Goal: Use online tool/utility: Use online tool/utility

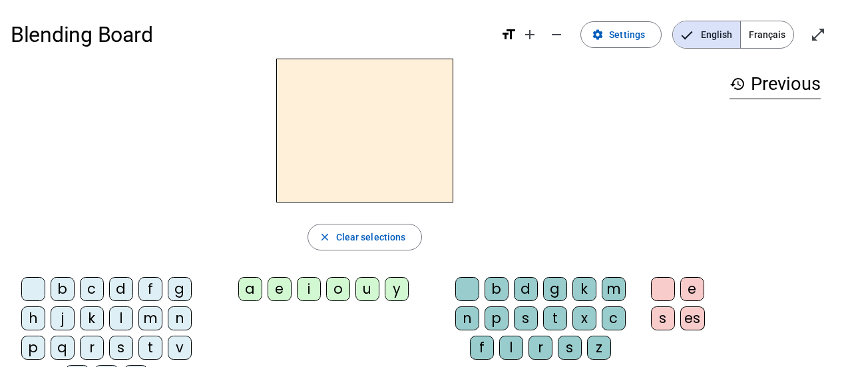
click at [510, 346] on div "l" at bounding box center [511, 348] width 24 height 24
click at [284, 293] on div "e" at bounding box center [280, 289] width 24 height 24
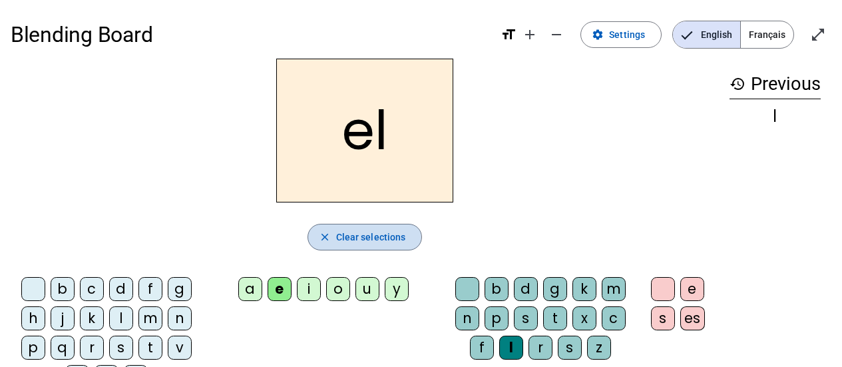
click at [340, 236] on span "Clear selections" at bounding box center [371, 237] width 70 height 16
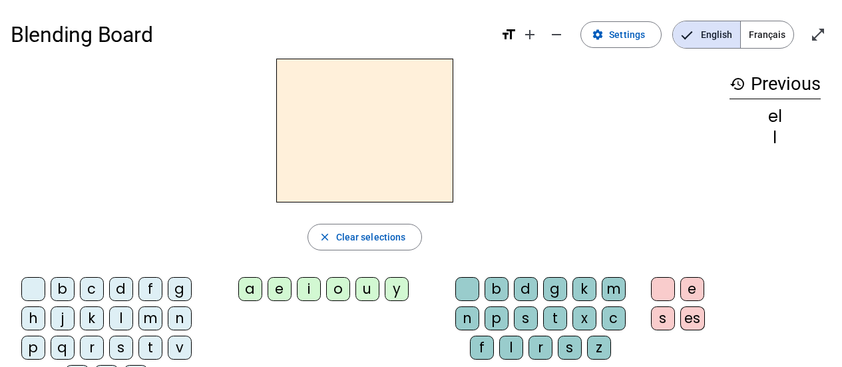
click at [278, 286] on div "e" at bounding box center [280, 289] width 24 height 24
click at [513, 340] on div "l" at bounding box center [511, 348] width 24 height 24
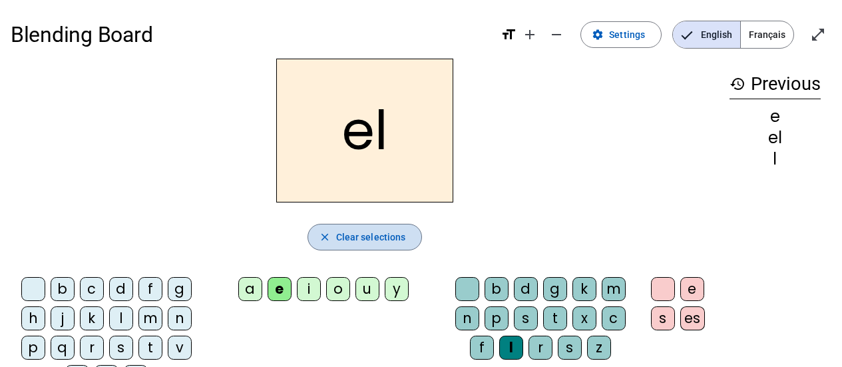
click at [382, 238] on span "Clear selections" at bounding box center [371, 237] width 70 height 16
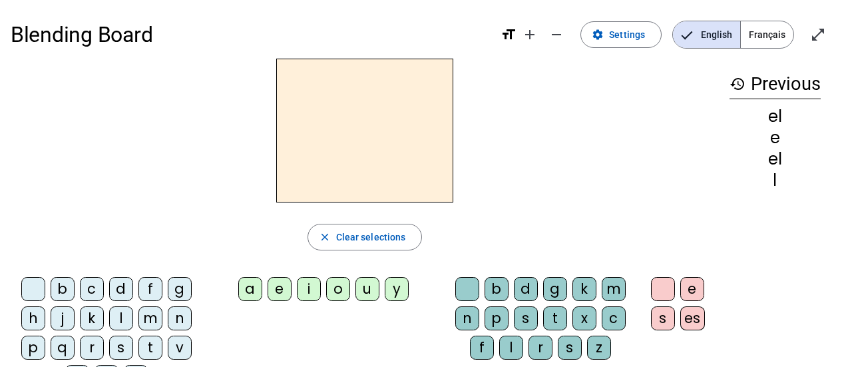
click at [517, 344] on div "l" at bounding box center [511, 348] width 24 height 24
click at [280, 284] on div "e" at bounding box center [280, 289] width 24 height 24
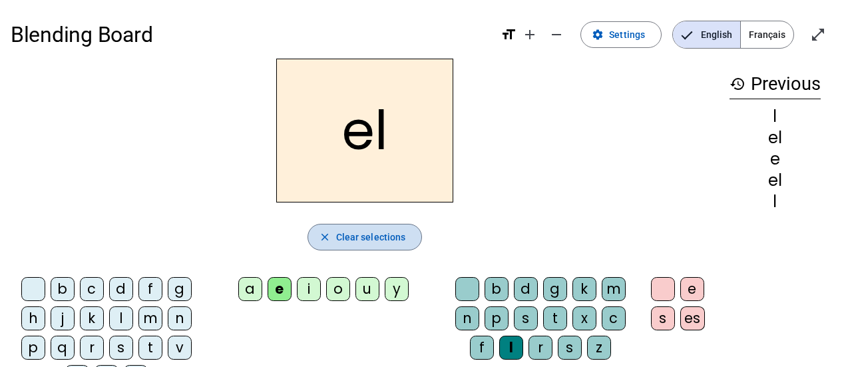
click at [356, 238] on span "Clear selections" at bounding box center [371, 237] width 70 height 16
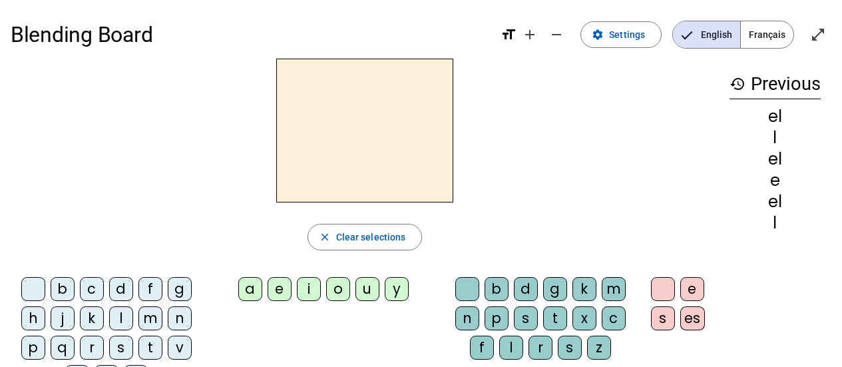
click at [125, 316] on div "l" at bounding box center [121, 318] width 24 height 24
click at [280, 288] on div "e" at bounding box center [280, 289] width 24 height 24
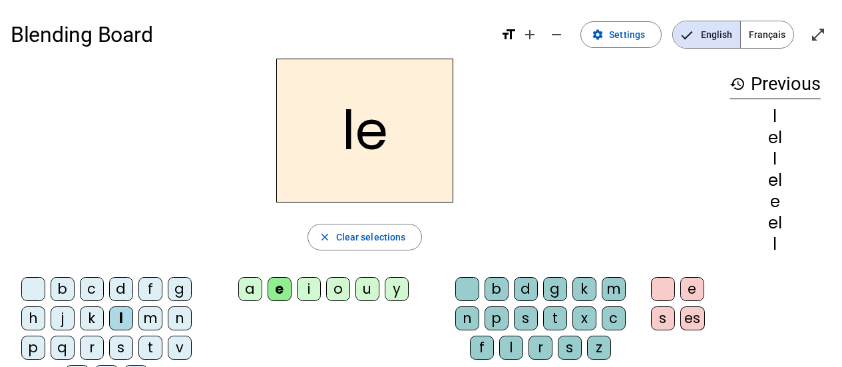
click at [278, 285] on div "e" at bounding box center [280, 289] width 24 height 24
click at [242, 287] on div "a" at bounding box center [250, 289] width 24 height 24
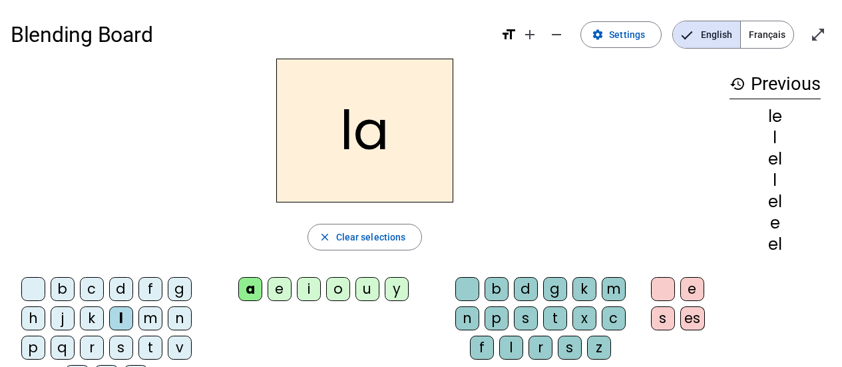
click at [307, 288] on div "i" at bounding box center [309, 289] width 24 height 24
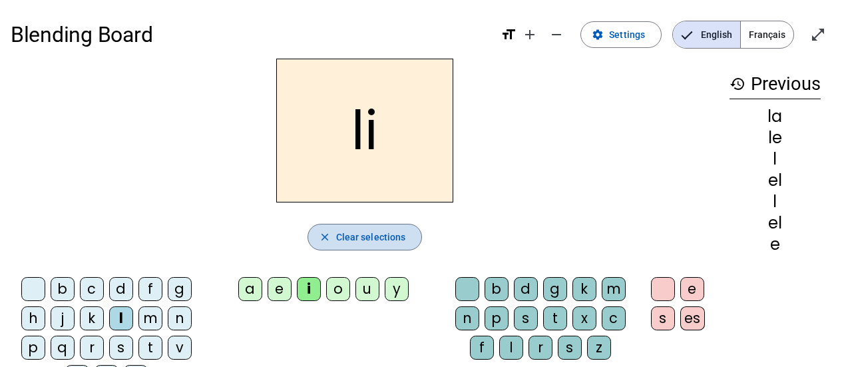
click at [347, 238] on span "Clear selections" at bounding box center [371, 237] width 70 height 16
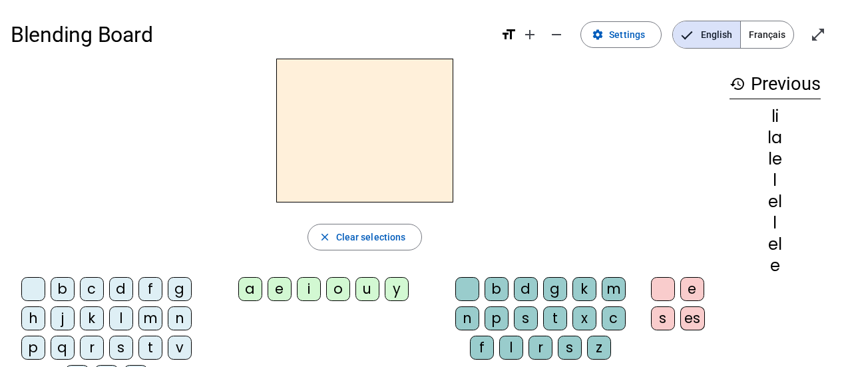
click at [152, 345] on div "t" at bounding box center [151, 348] width 24 height 24
click at [255, 289] on div "a" at bounding box center [250, 289] width 24 height 24
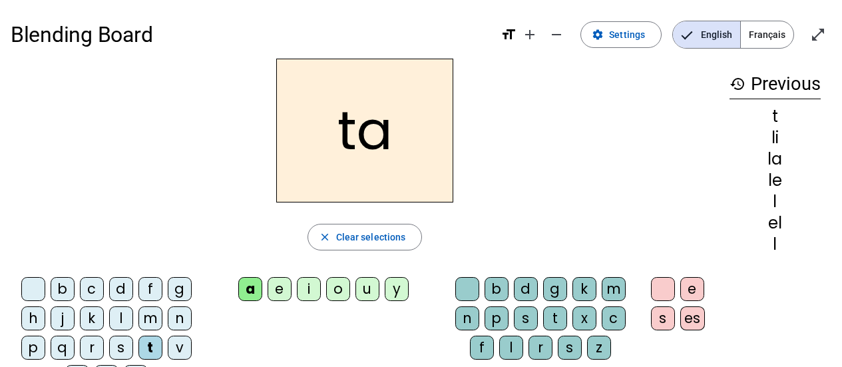
click at [280, 287] on div "e" at bounding box center [280, 289] width 24 height 24
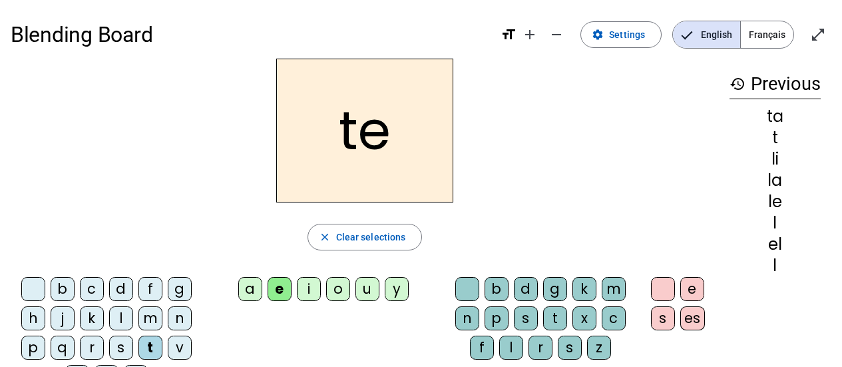
click at [340, 289] on div "o" at bounding box center [338, 289] width 24 height 24
